Goal: Information Seeking & Learning: Check status

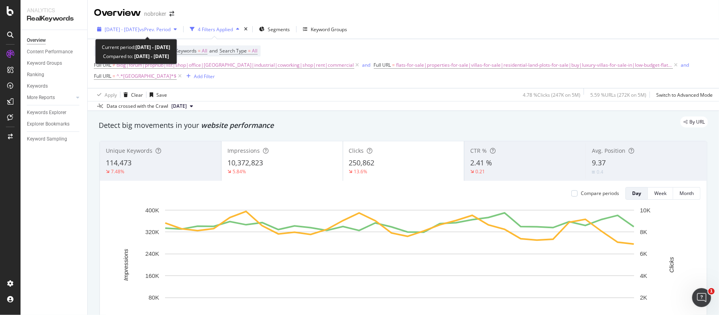
click at [165, 28] on span "vs Prev. Period" at bounding box center [154, 29] width 31 height 7
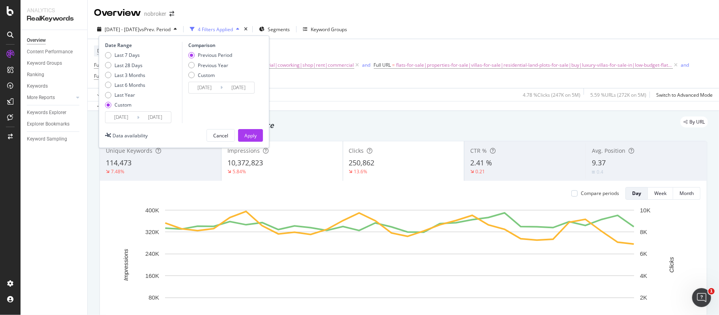
click at [116, 116] on input "[DATE]" at bounding box center [121, 117] width 32 height 11
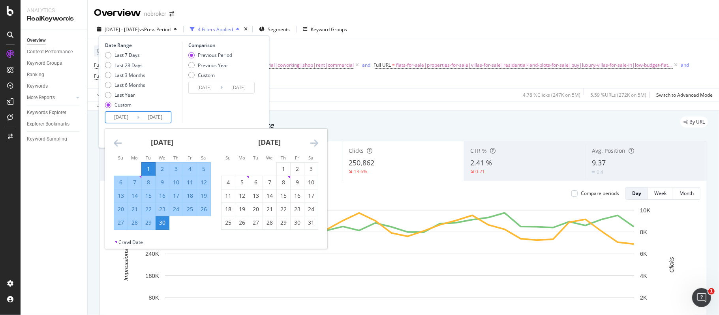
click at [314, 143] on icon "Move forward to switch to the next month." at bounding box center [314, 142] width 8 height 9
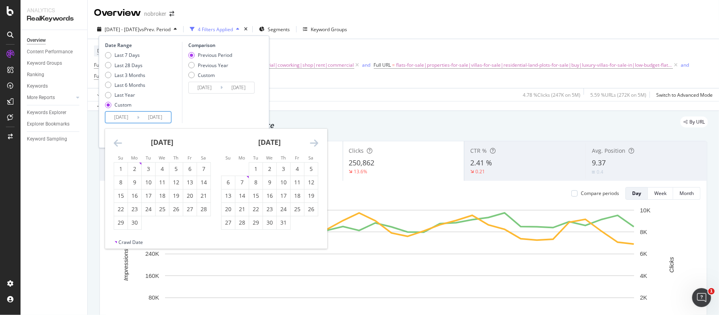
click at [314, 143] on icon "Move forward to switch to the next month." at bounding box center [314, 142] width 8 height 9
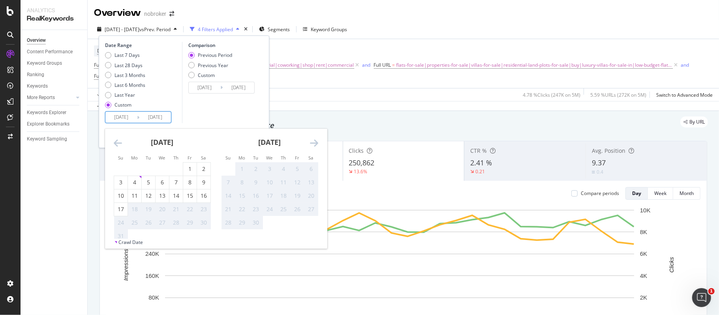
click at [354, 96] on div "Apply Clear Save 4.78 % Clicks ( 247K on 5M ) 5.59 % URLs ( 272K on 5M ) Switch…" at bounding box center [403, 94] width 631 height 13
